Goal: Information Seeking & Learning: Learn about a topic

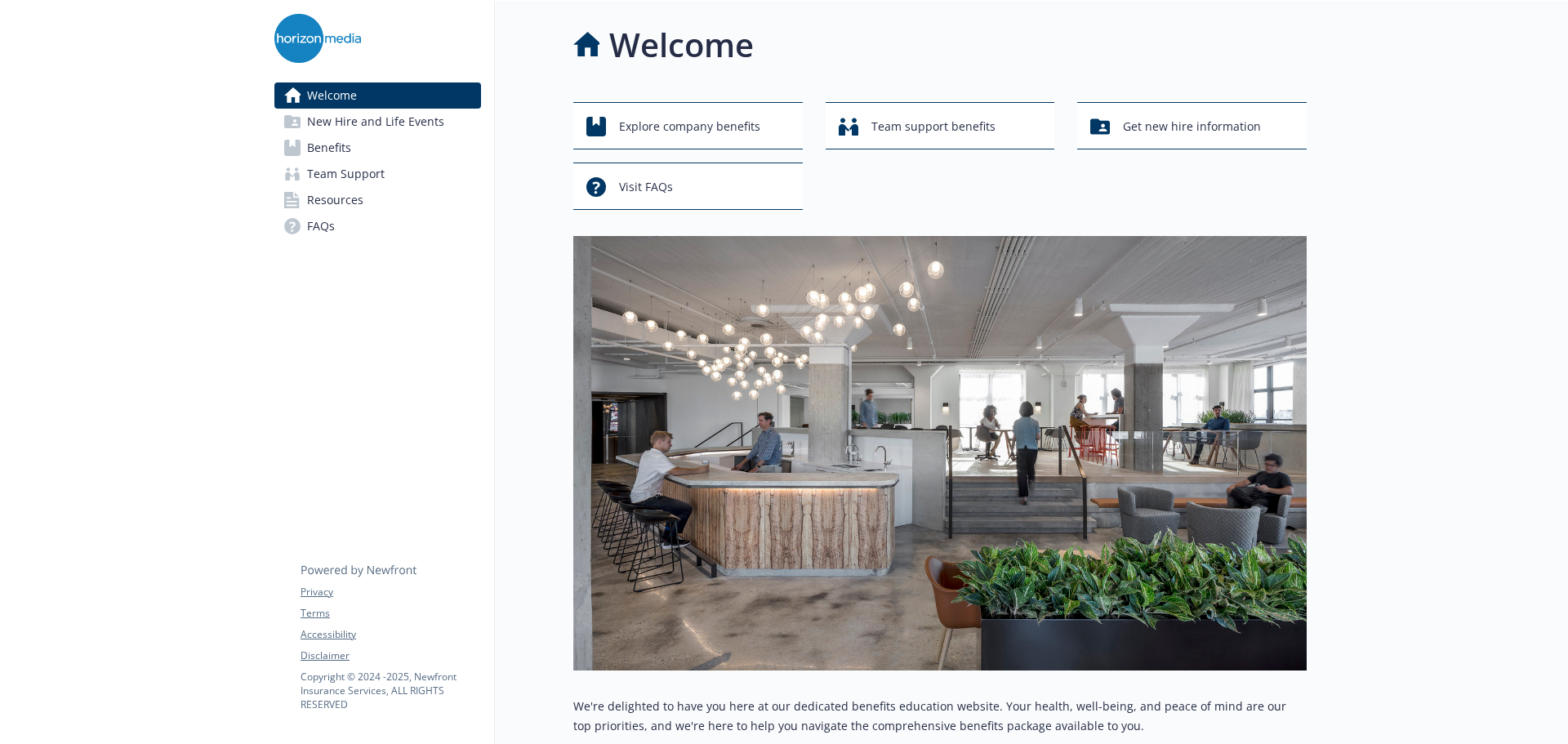
click at [415, 125] on span "New Hire and Life Events" at bounding box center [375, 122] width 137 height 26
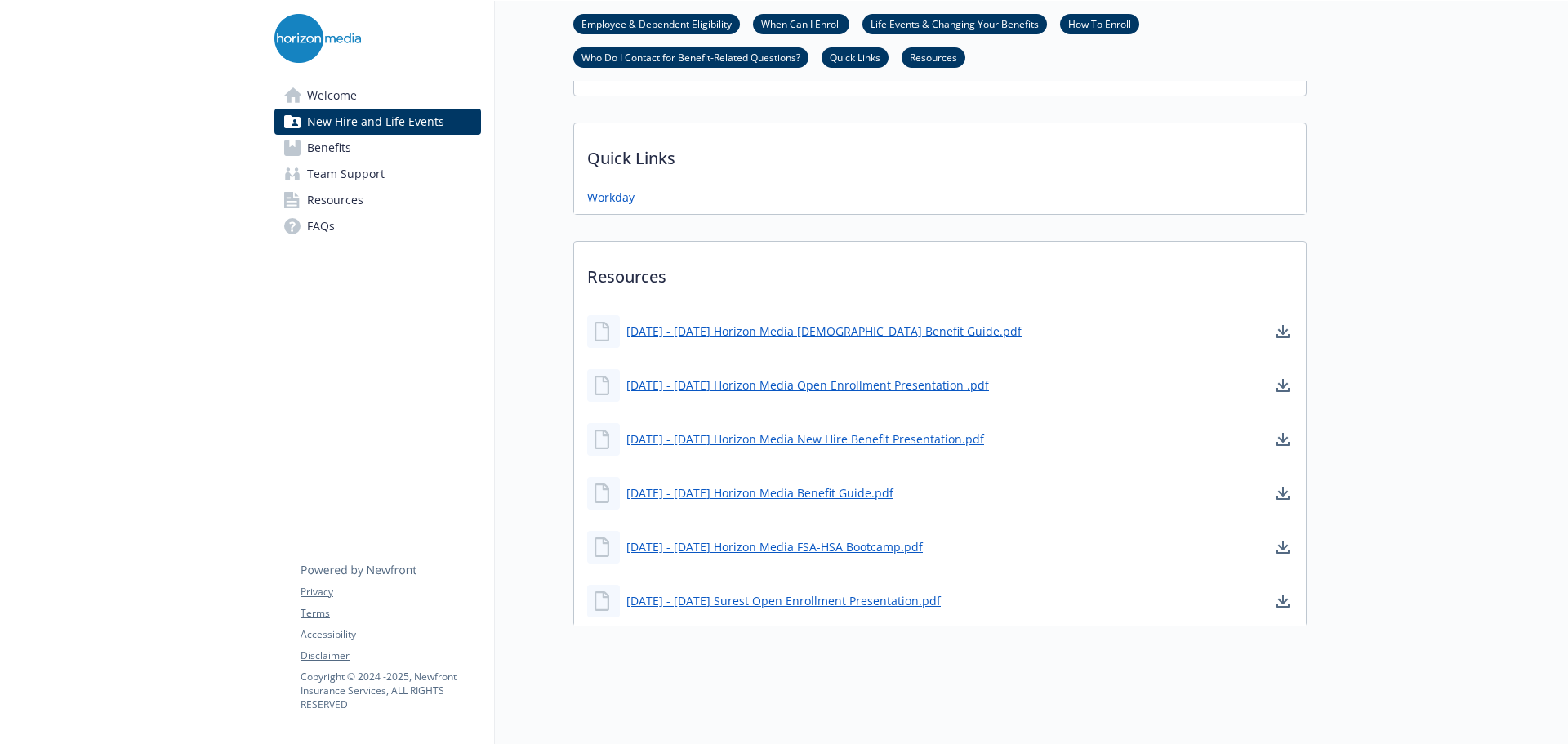
scroll to position [910, 0]
click at [803, 486] on link "[DATE] - [DATE] Horizon Media Benefit Guide.pdf" at bounding box center [761, 492] width 270 height 20
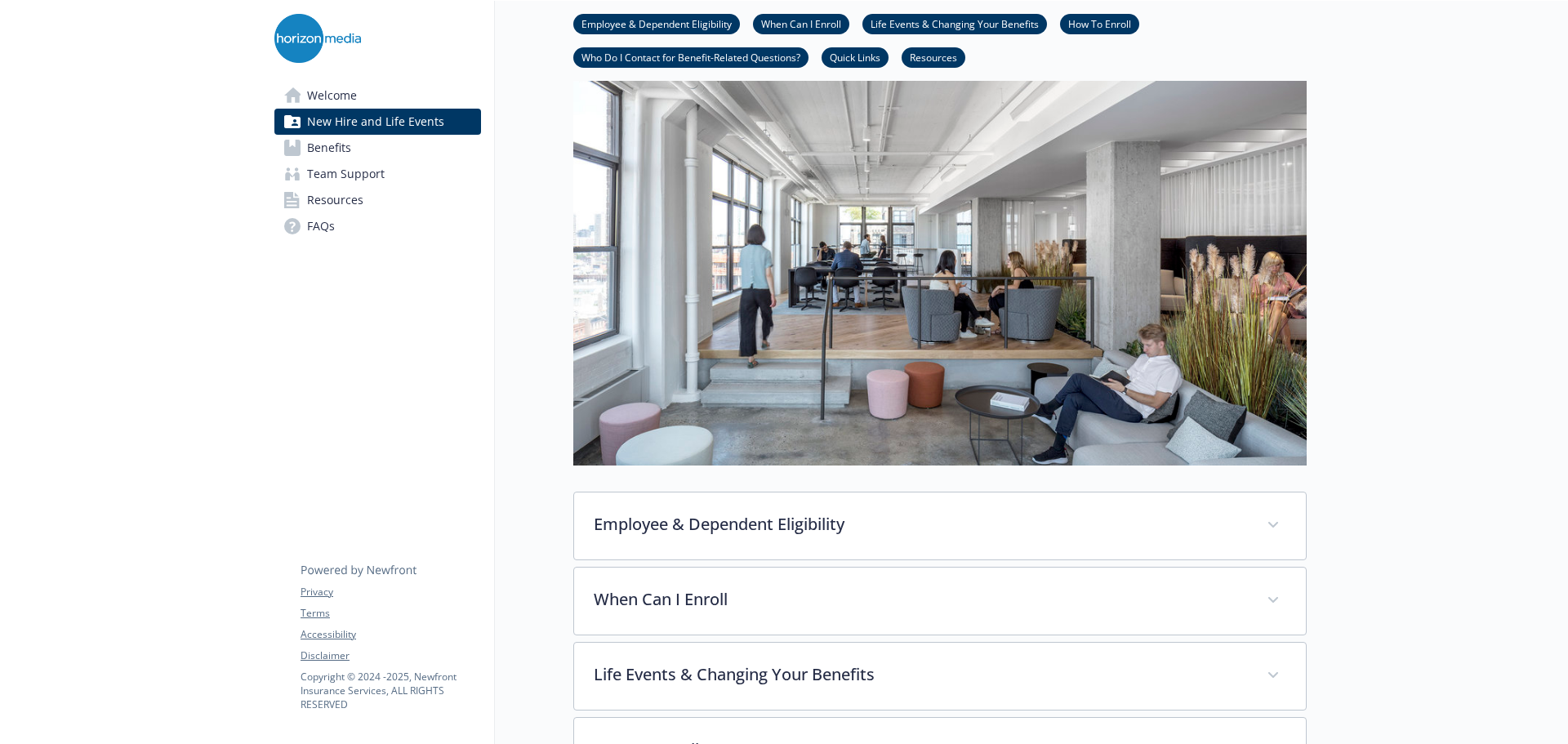
scroll to position [163, 0]
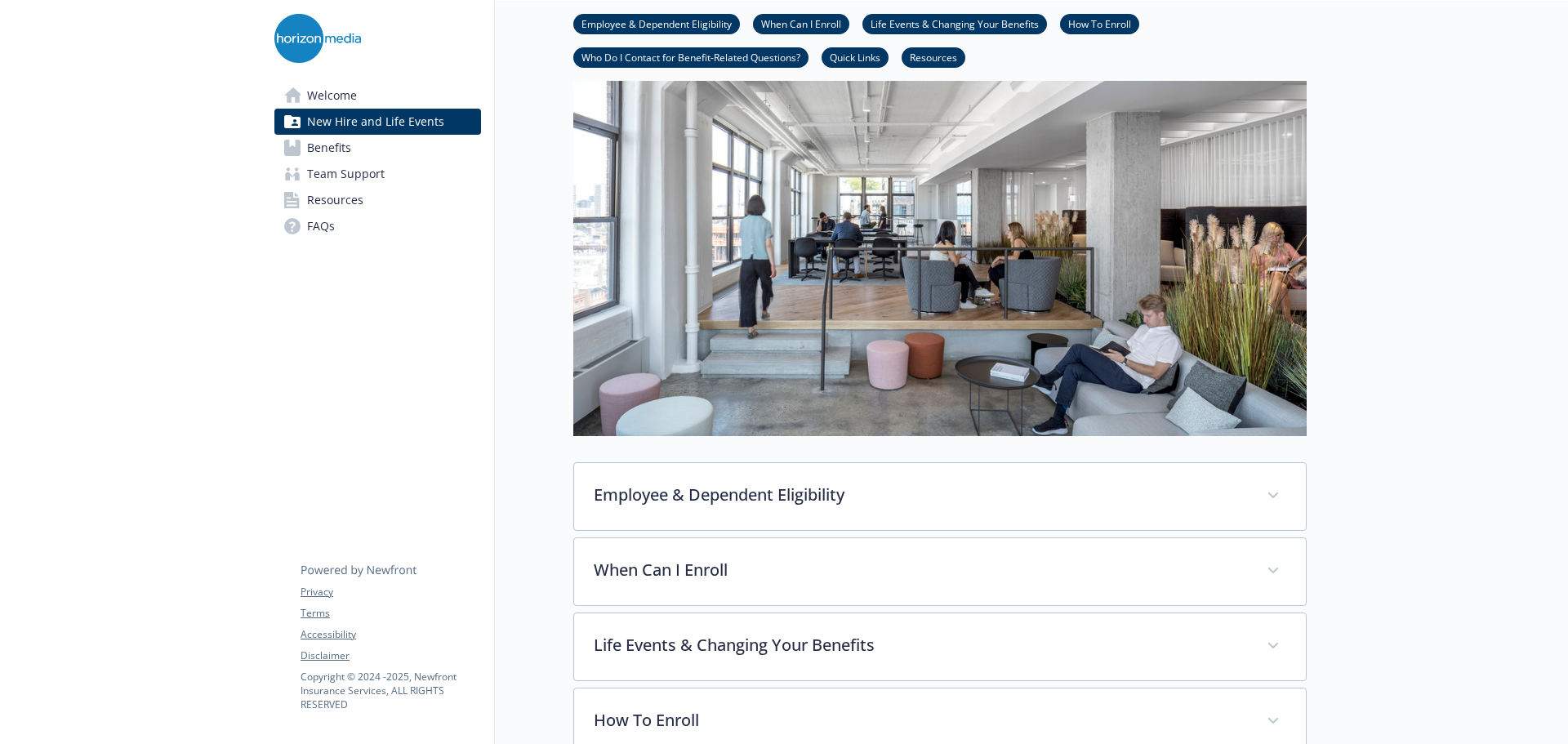
click at [349, 143] on span "Benefits" at bounding box center [329, 147] width 44 height 26
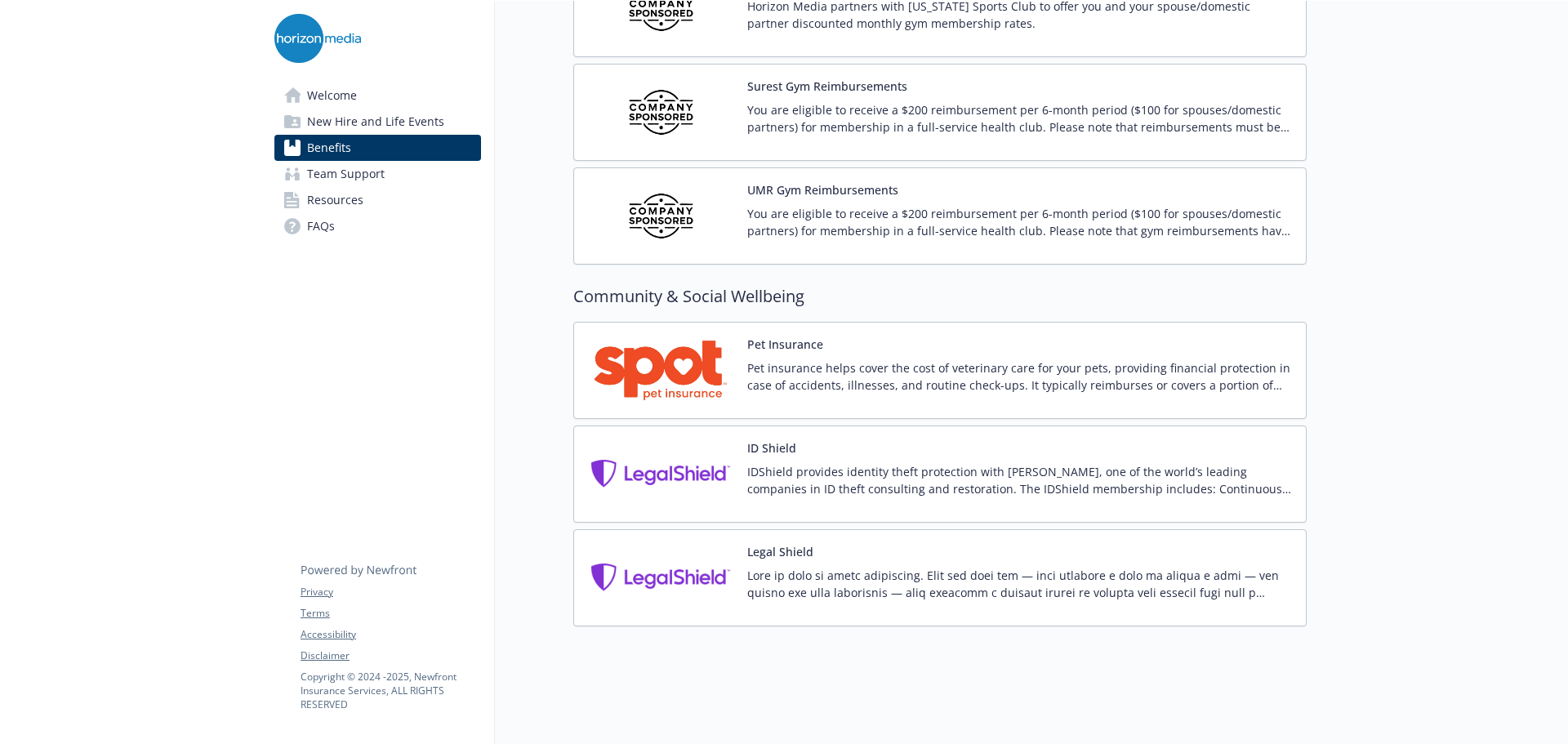
scroll to position [4108, 0]
click at [706, 350] on img at bounding box center [661, 370] width 147 height 69
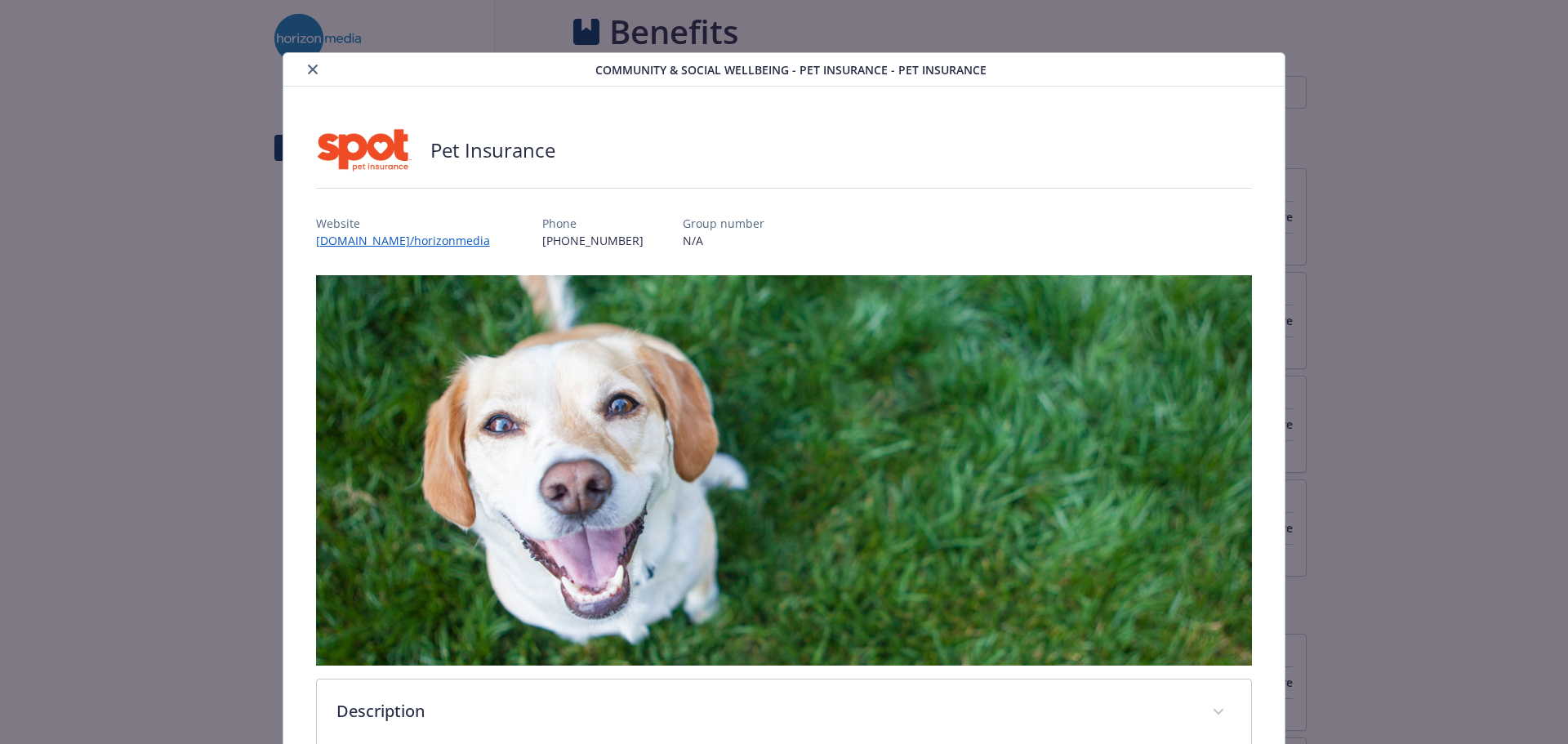
scroll to position [4108, 0]
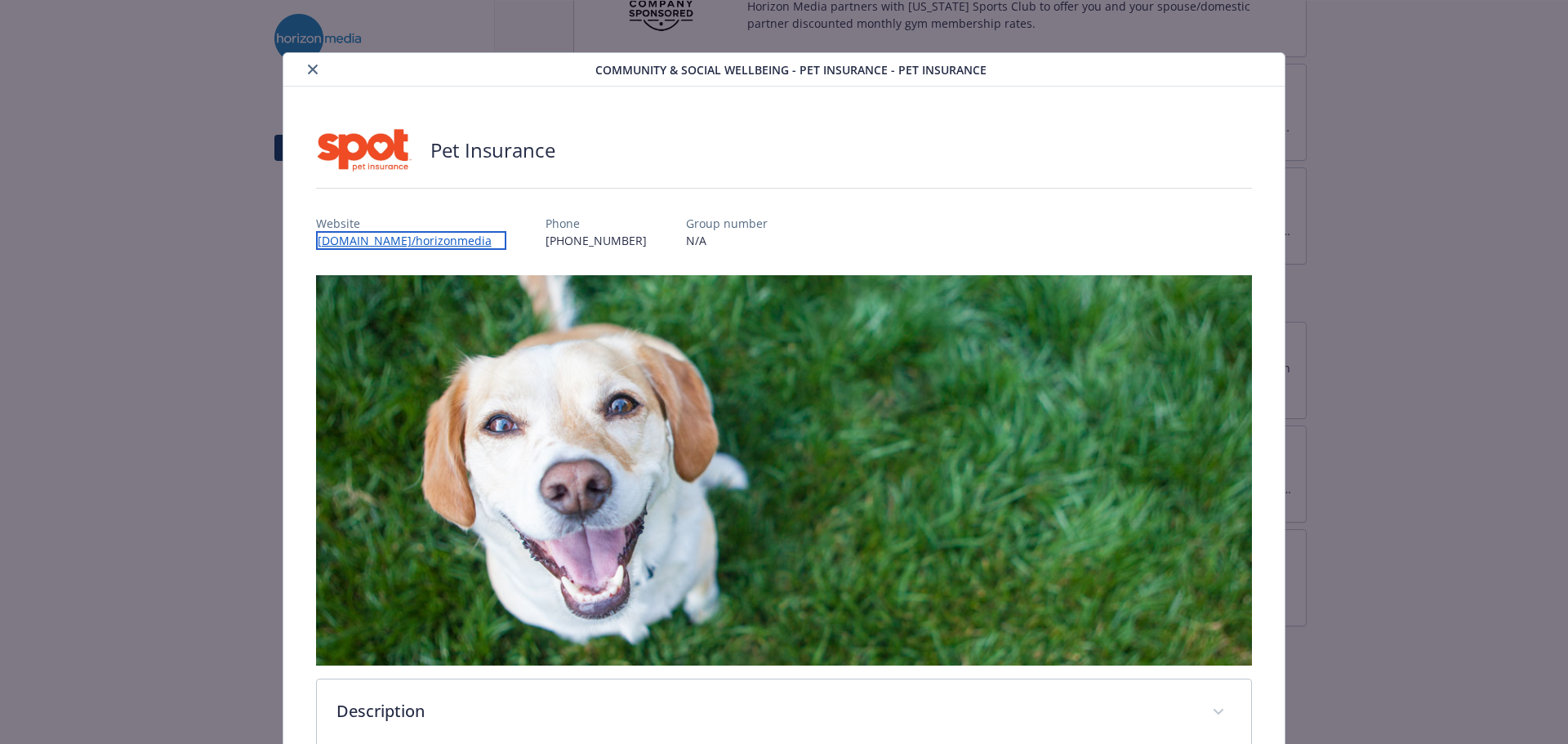
click at [465, 239] on link "[DOMAIN_NAME]/horizonmedia" at bounding box center [411, 241] width 190 height 19
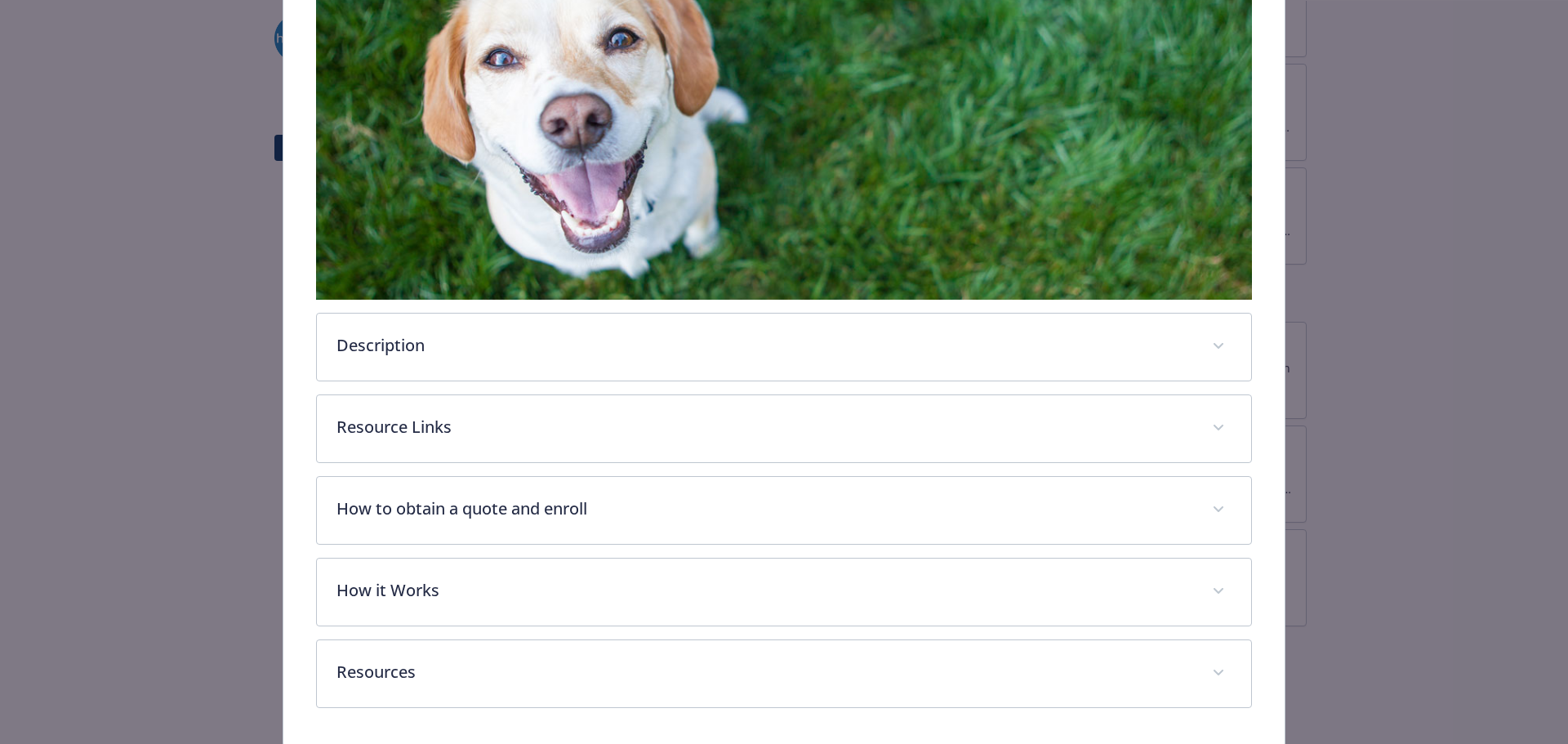
scroll to position [337, 0]
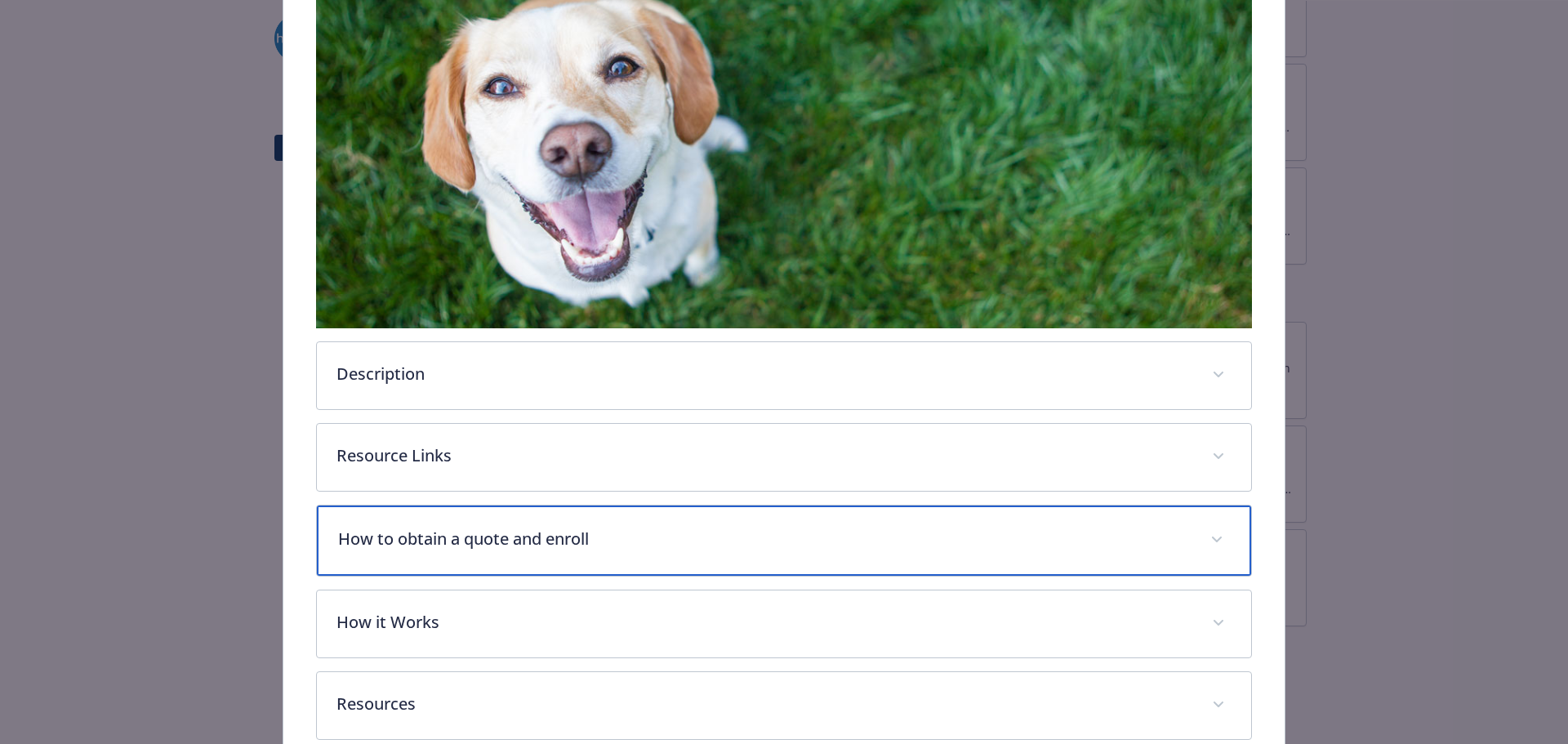
click at [749, 546] on p "How to obtain a quote and enroll" at bounding box center [765, 538] width 853 height 24
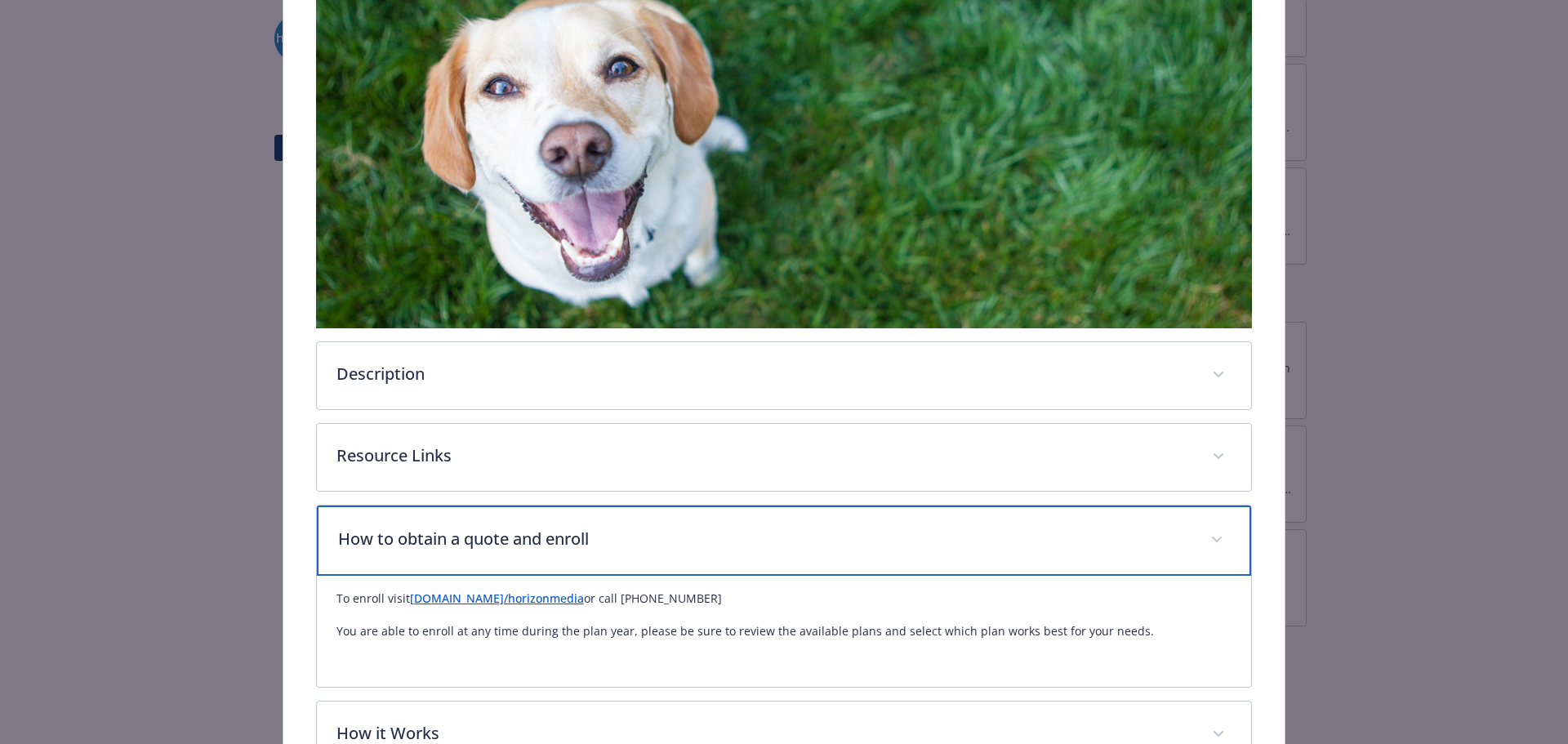
scroll to position [0, 0]
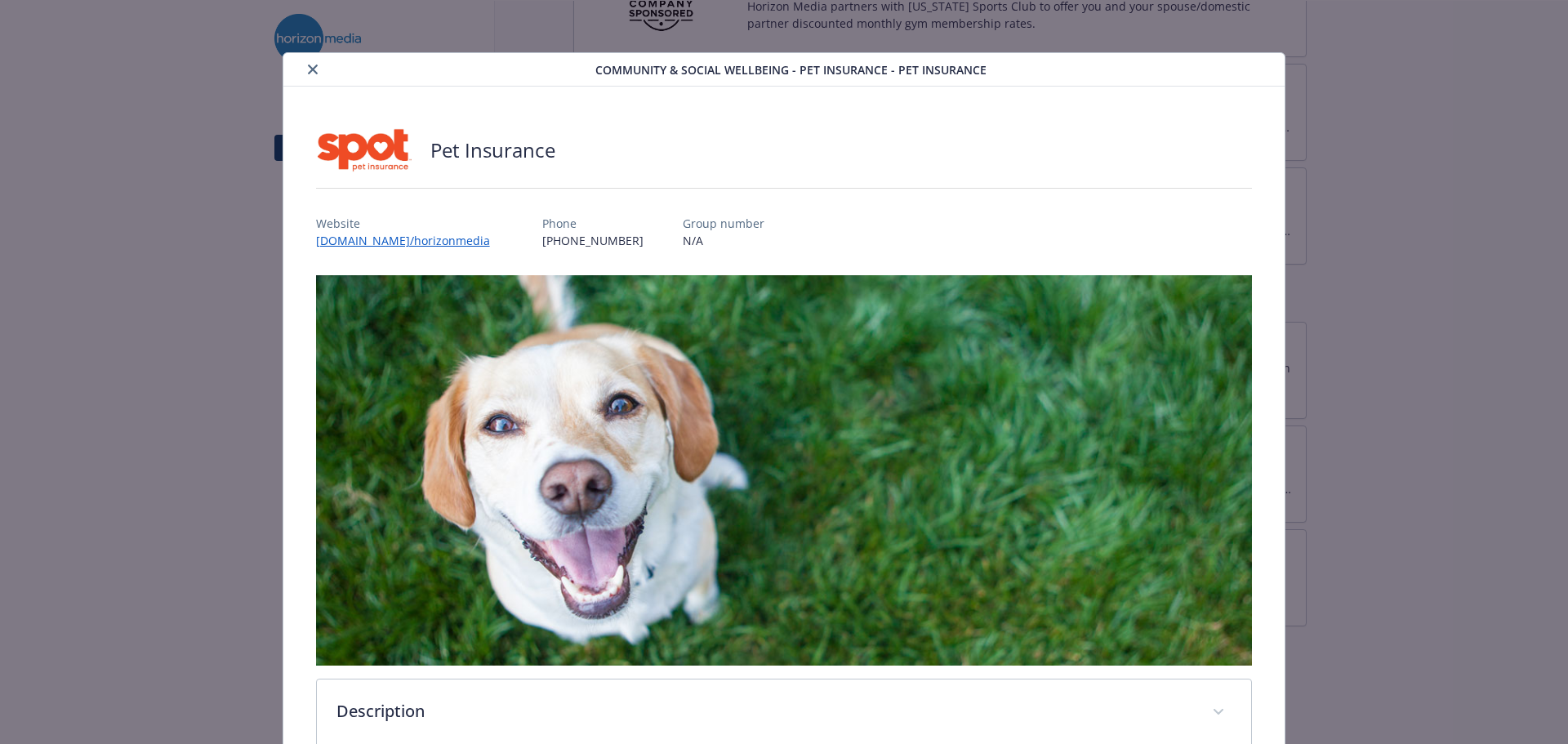
click at [308, 72] on icon "close" at bounding box center [313, 69] width 10 height 10
